Goal: Navigation & Orientation: Find specific page/section

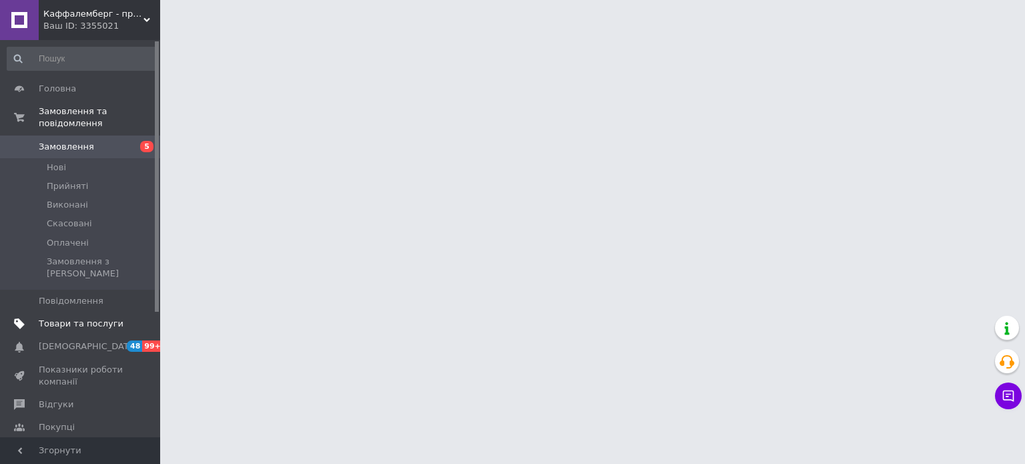
click at [101, 318] on span "Товари та послуги" at bounding box center [81, 324] width 85 height 12
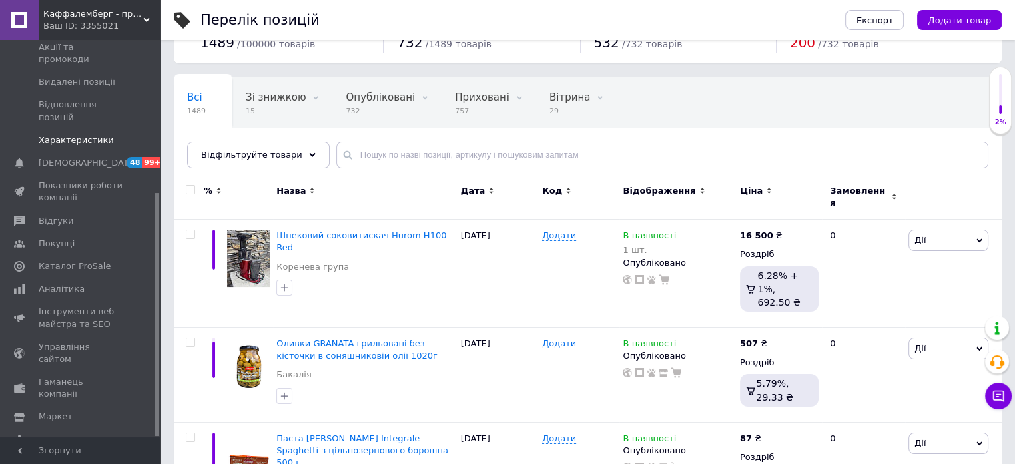
scroll to position [133, 0]
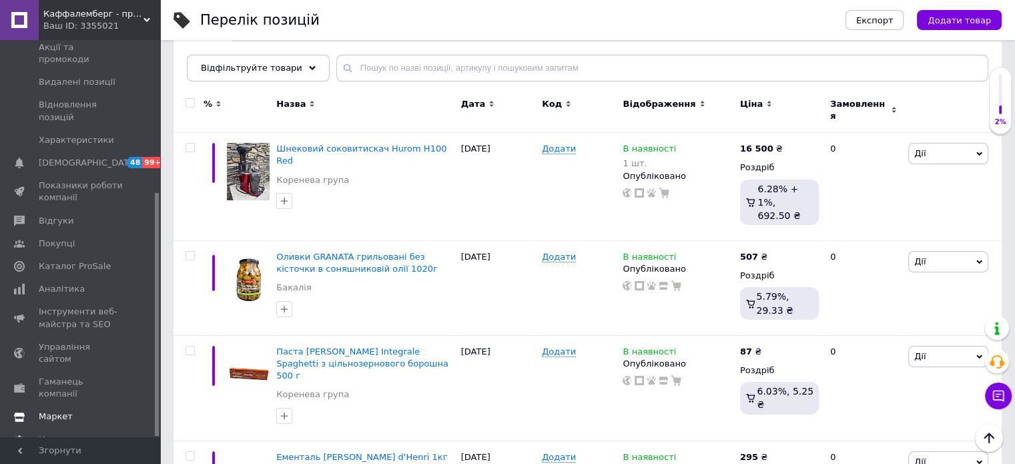
click at [59, 410] on span "Маркет" at bounding box center [56, 416] width 34 height 12
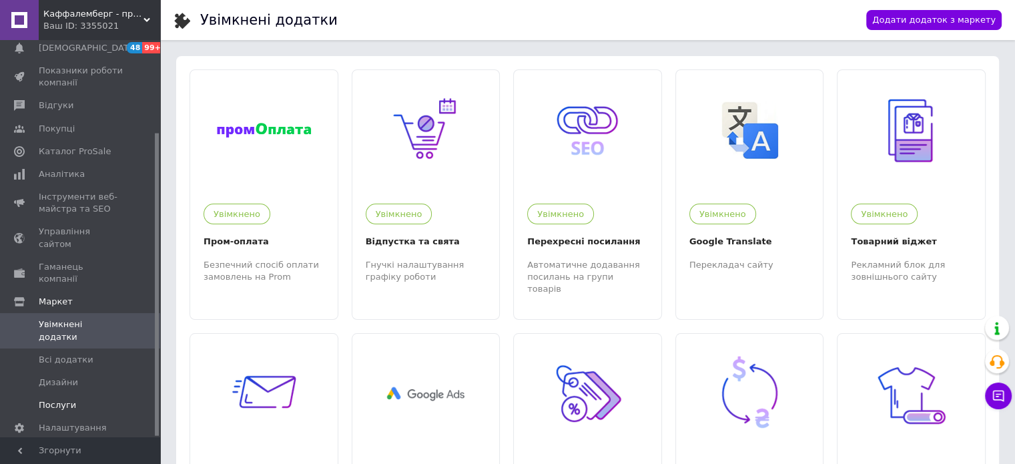
scroll to position [67, 0]
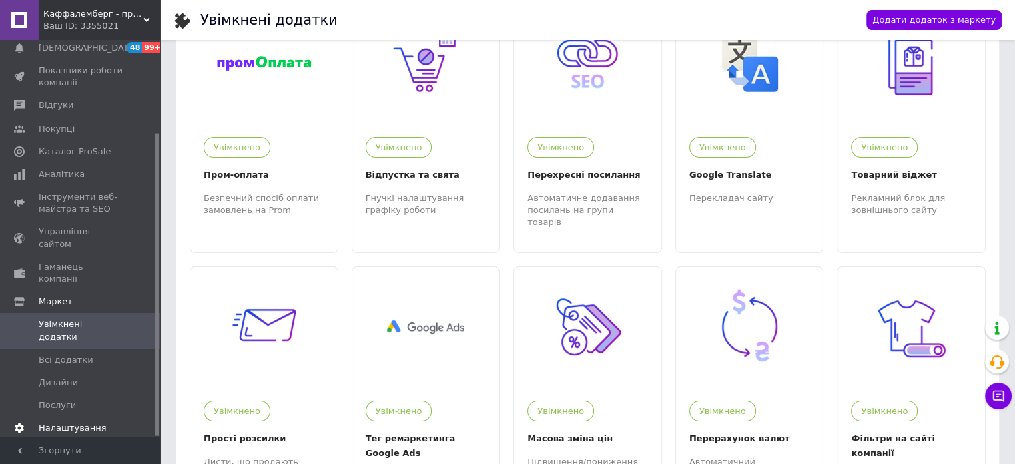
click at [56, 422] on span "Налаштування" at bounding box center [73, 428] width 68 height 12
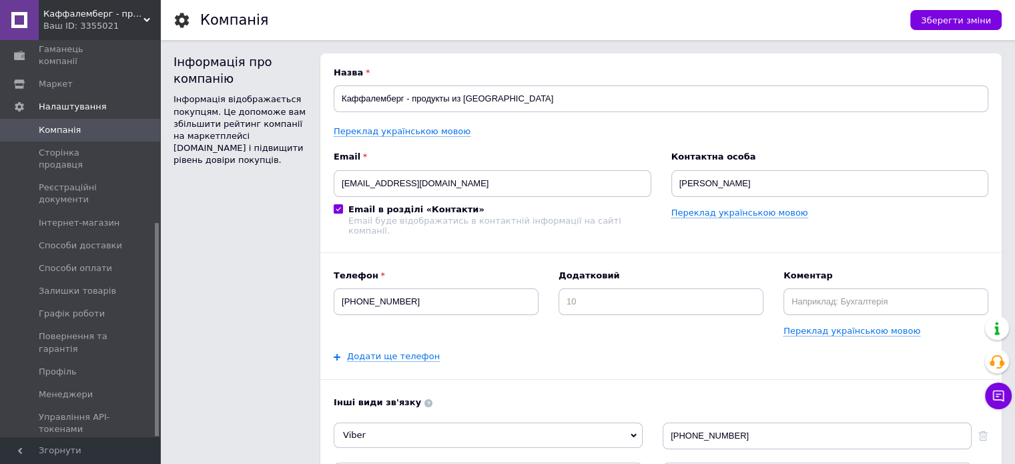
scroll to position [341, 0]
click at [71, 364] on span "Профіль" at bounding box center [58, 370] width 38 height 12
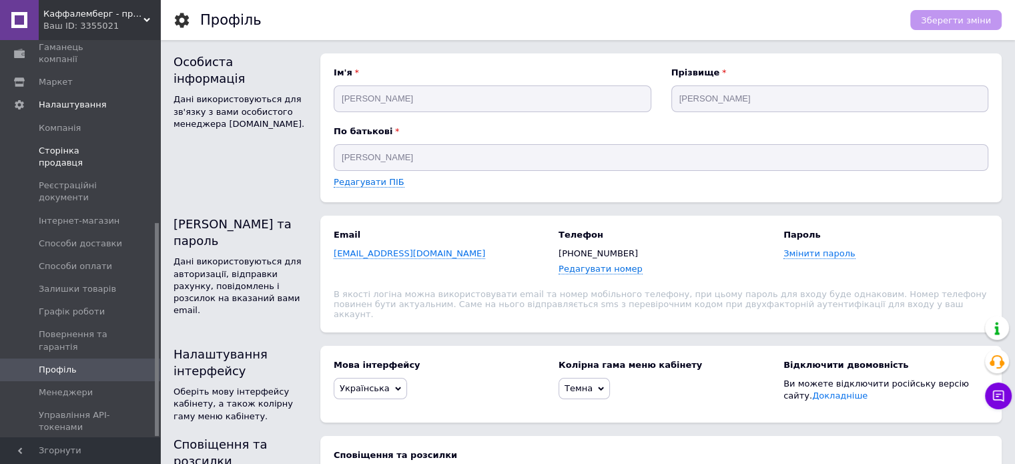
click at [62, 145] on span "Сторінка продавця" at bounding box center [81, 157] width 85 height 24
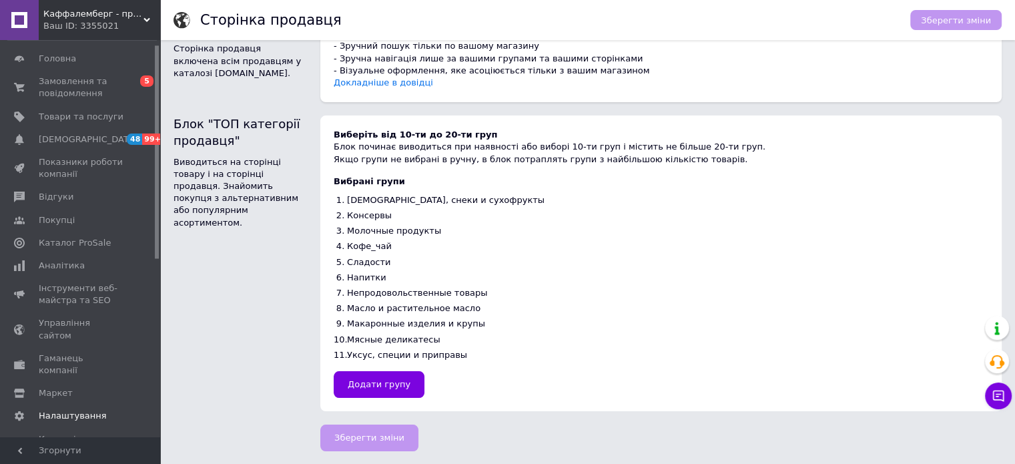
scroll to position [7, 0]
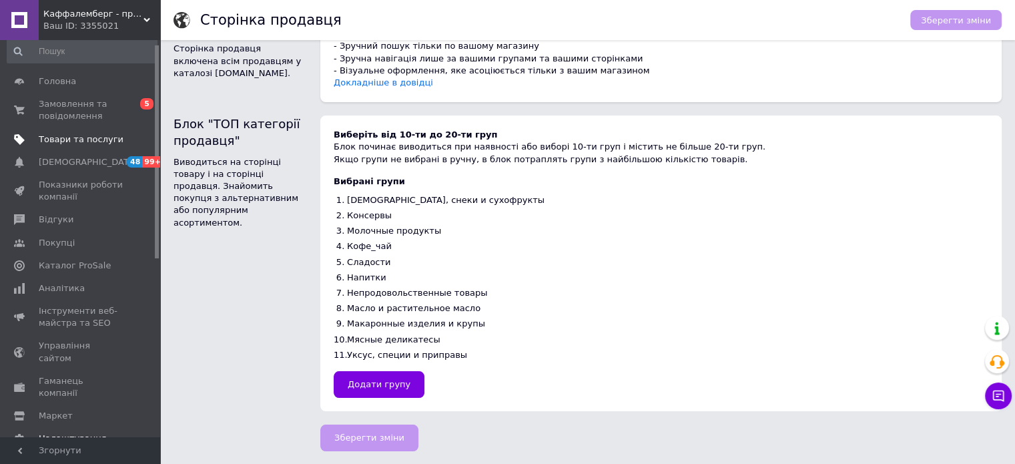
click at [53, 149] on link "Товари та послуги" at bounding box center [82, 139] width 164 height 23
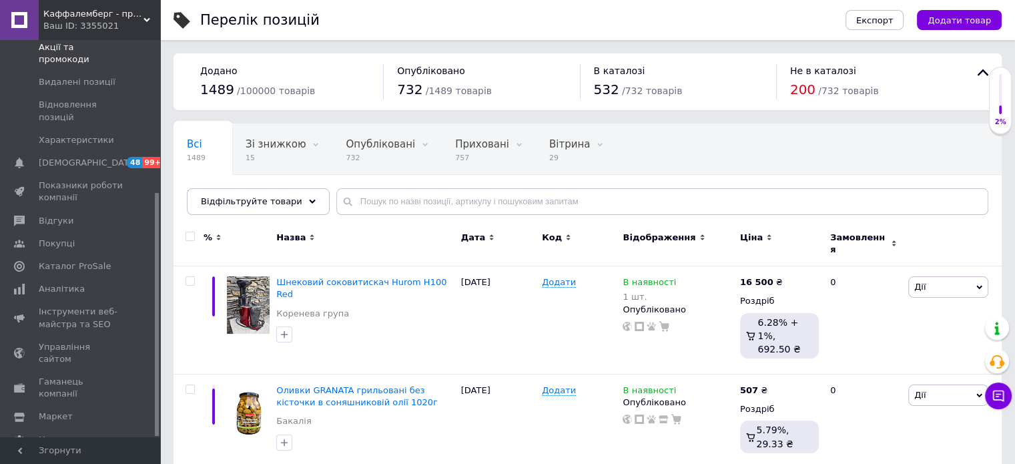
scroll to position [67, 0]
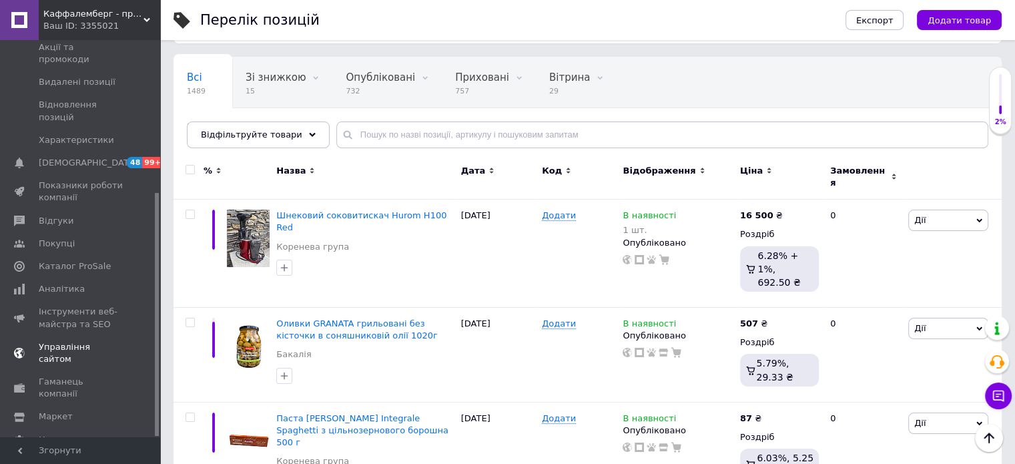
click at [76, 341] on span "Управління сайтом" at bounding box center [81, 353] width 85 height 24
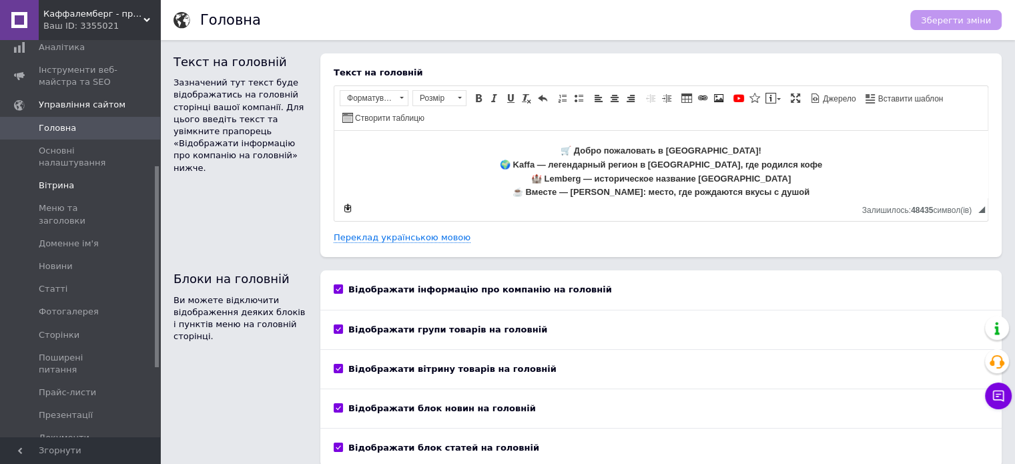
click at [59, 186] on span "Вітрина" at bounding box center [56, 186] width 35 height 12
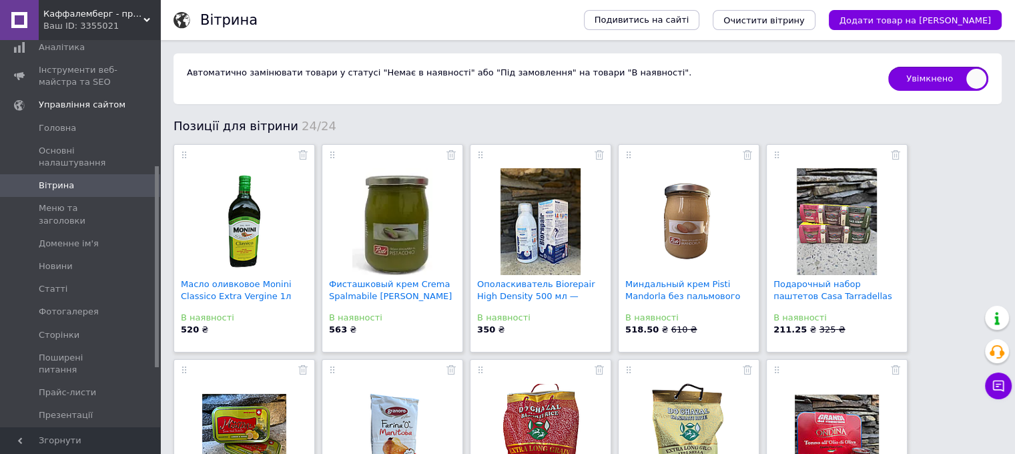
scroll to position [67, 0]
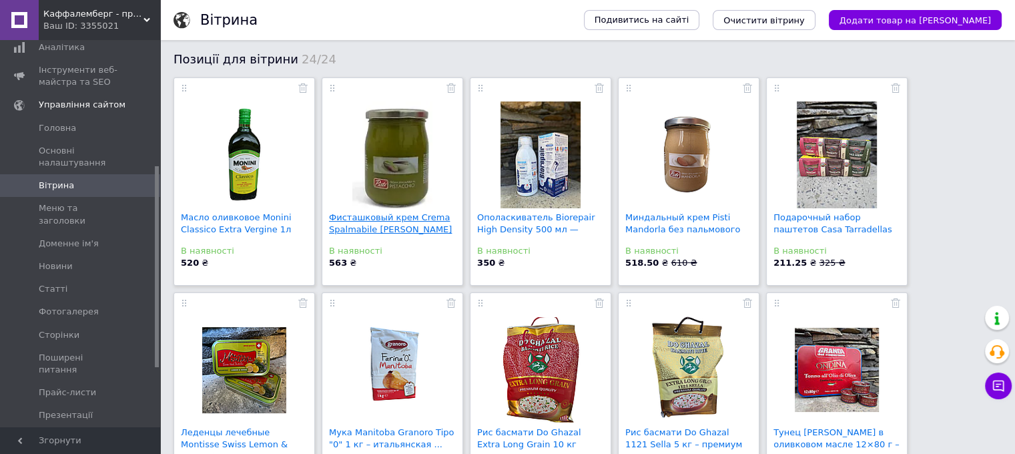
click at [395, 225] on link "Фисташковый крем Crema Spalmabile [PERSON_NAME] 60..." at bounding box center [390, 229] width 123 height 34
